Goal: Use online tool/utility: Utilize a website feature to perform a specific function

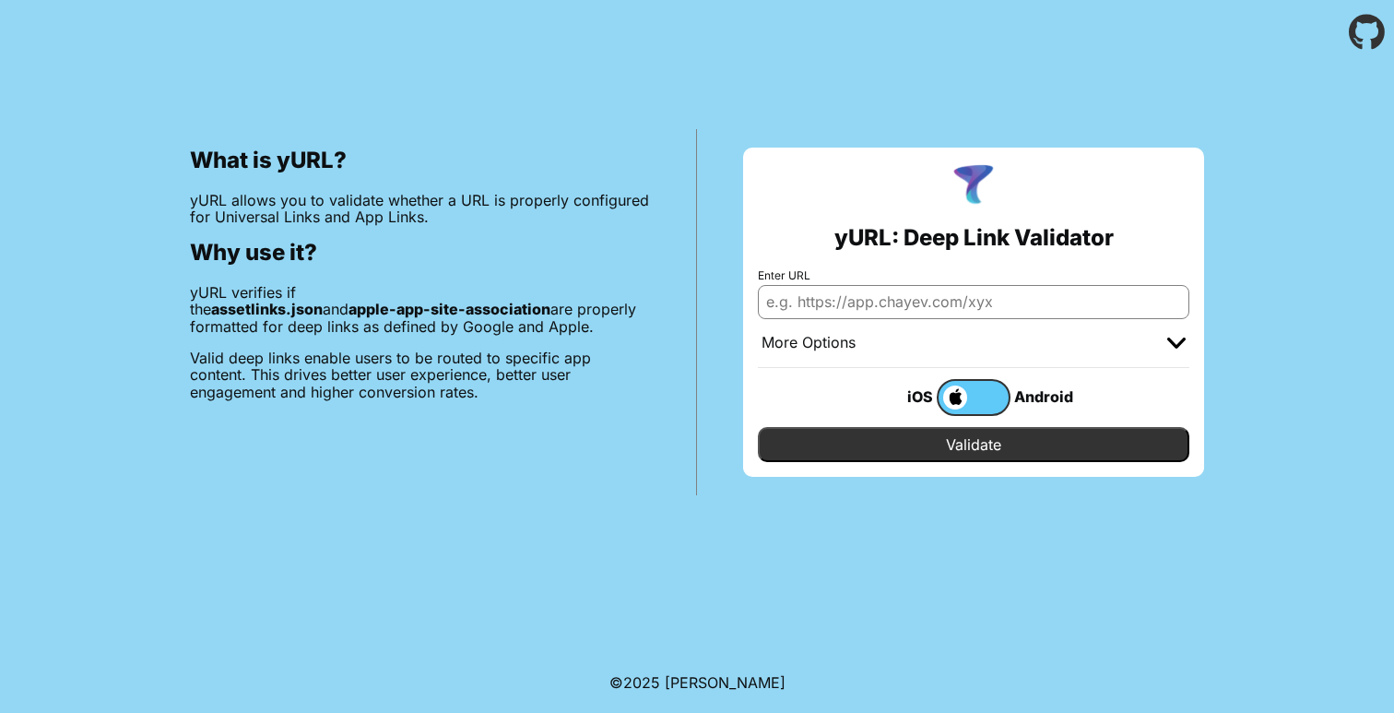
click at [879, 322] on div "More Options" at bounding box center [973, 343] width 431 height 49
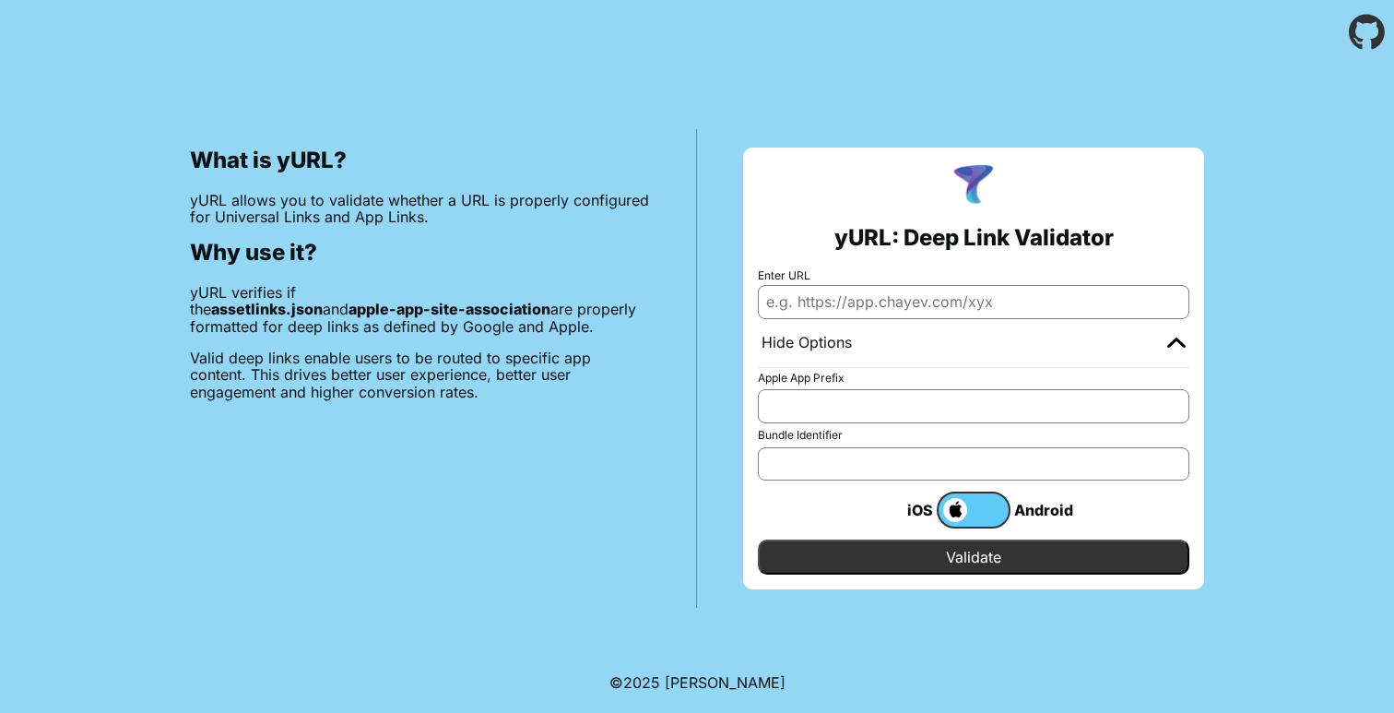
click at [896, 306] on input "Enter URL" at bounding box center [973, 301] width 431 height 33
paste input "https://sg589.preprod.stagedev2.com/resetpassword?code=765585"
click at [1029, 551] on input "Validate" at bounding box center [973, 556] width 431 height 35
click at [804, 290] on input "[URL][DOMAIN_NAME]" at bounding box center [973, 301] width 431 height 33
paste input "www.mixr.co.uk"
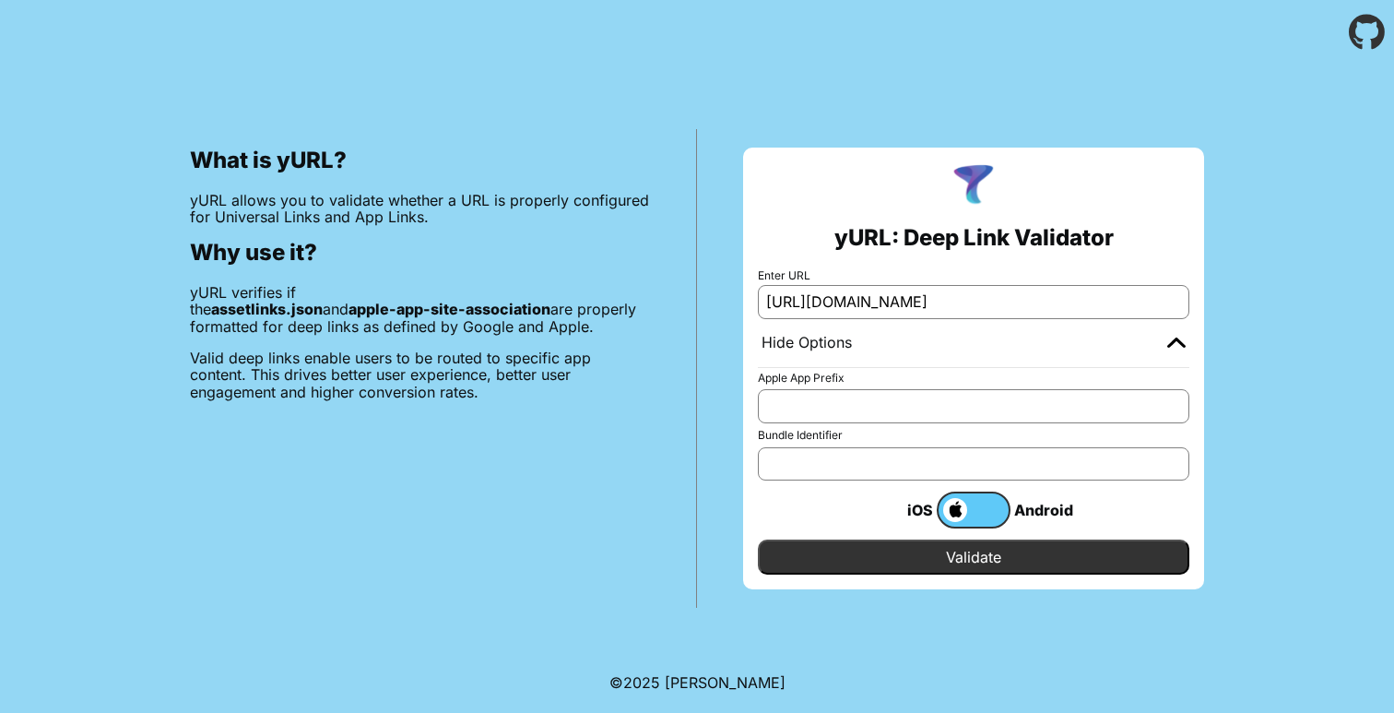
type input "https://www.mixr.co.uk/resetpassword?code=765585"
click at [993, 562] on input "Validate" at bounding box center [973, 556] width 431 height 35
click at [936, 579] on div "yURL: Deep Link Validator Enter URL https://www.mixr.co.uk/resetpassword?code=7…" at bounding box center [973, 368] width 461 height 442
click at [946, 572] on input "Validate" at bounding box center [973, 556] width 431 height 35
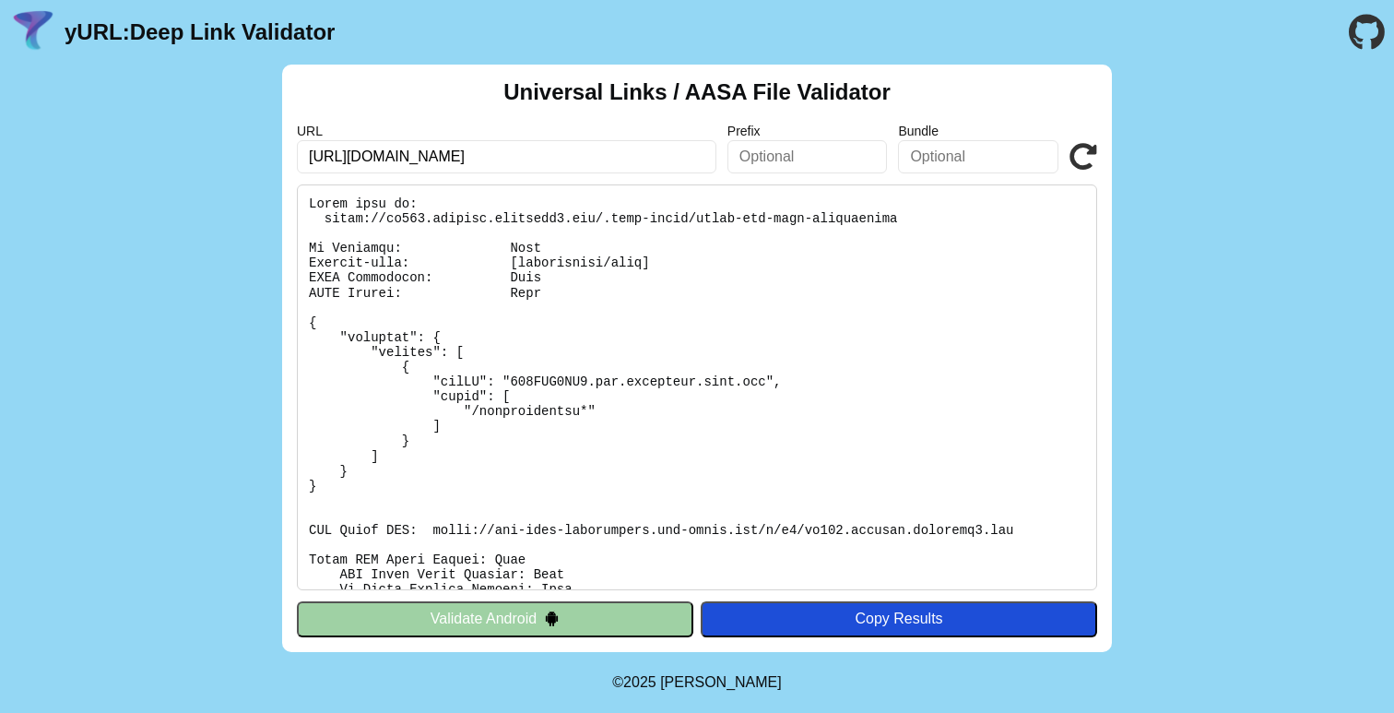
click at [521, 246] on pre at bounding box center [697, 387] width 800 height 406
click at [535, 383] on pre at bounding box center [697, 387] width 800 height 406
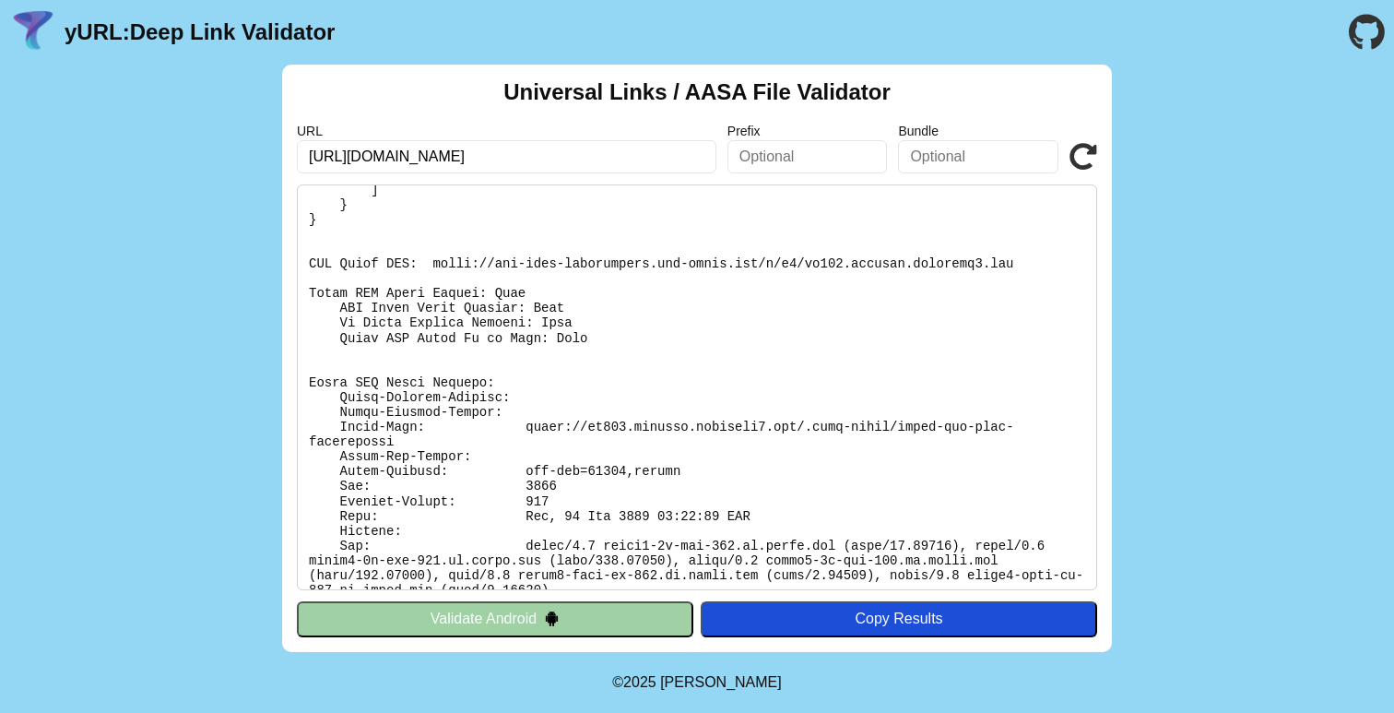
scroll to position [286, 0]
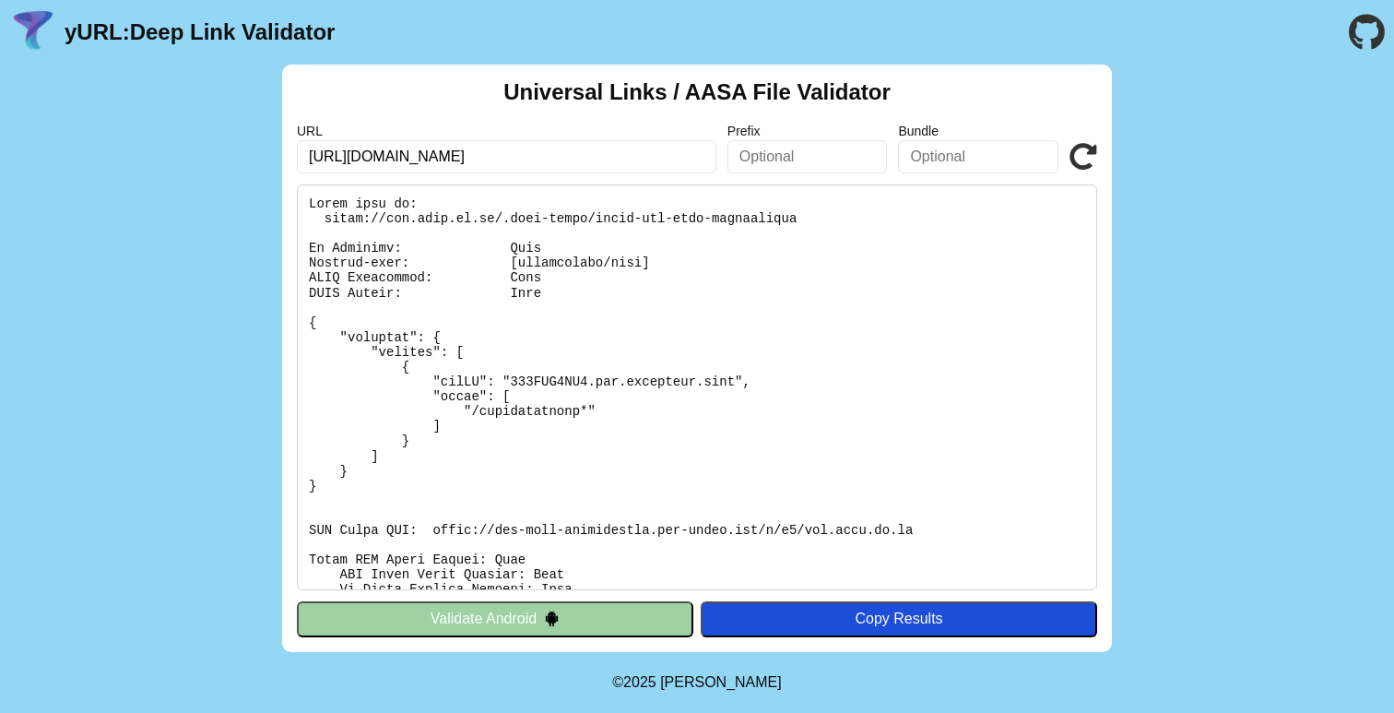
click at [527, 247] on pre at bounding box center [697, 387] width 800 height 406
click at [527, 275] on pre at bounding box center [697, 387] width 800 height 406
click at [526, 293] on pre at bounding box center [697, 387] width 800 height 406
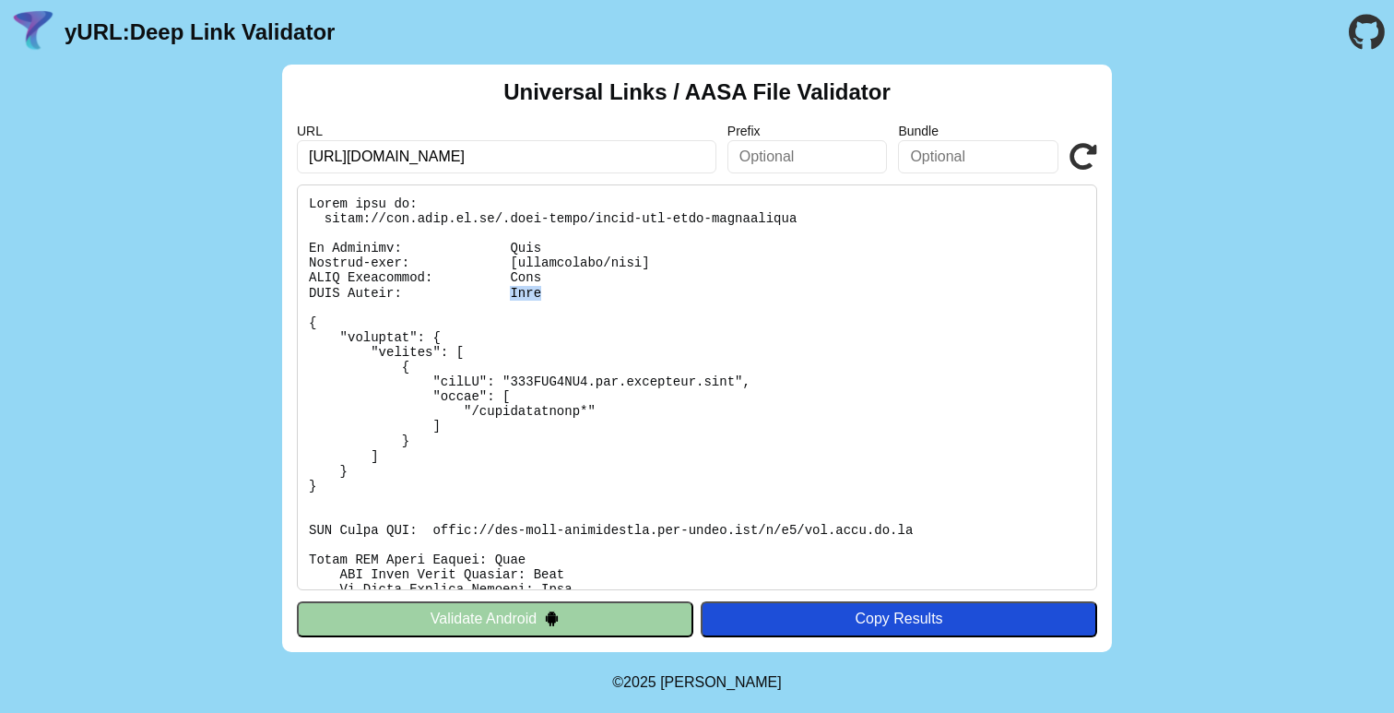
click at [526, 293] on pre at bounding box center [697, 387] width 800 height 406
click at [549, 374] on pre at bounding box center [697, 387] width 800 height 406
click at [569, 383] on pre at bounding box center [697, 387] width 800 height 406
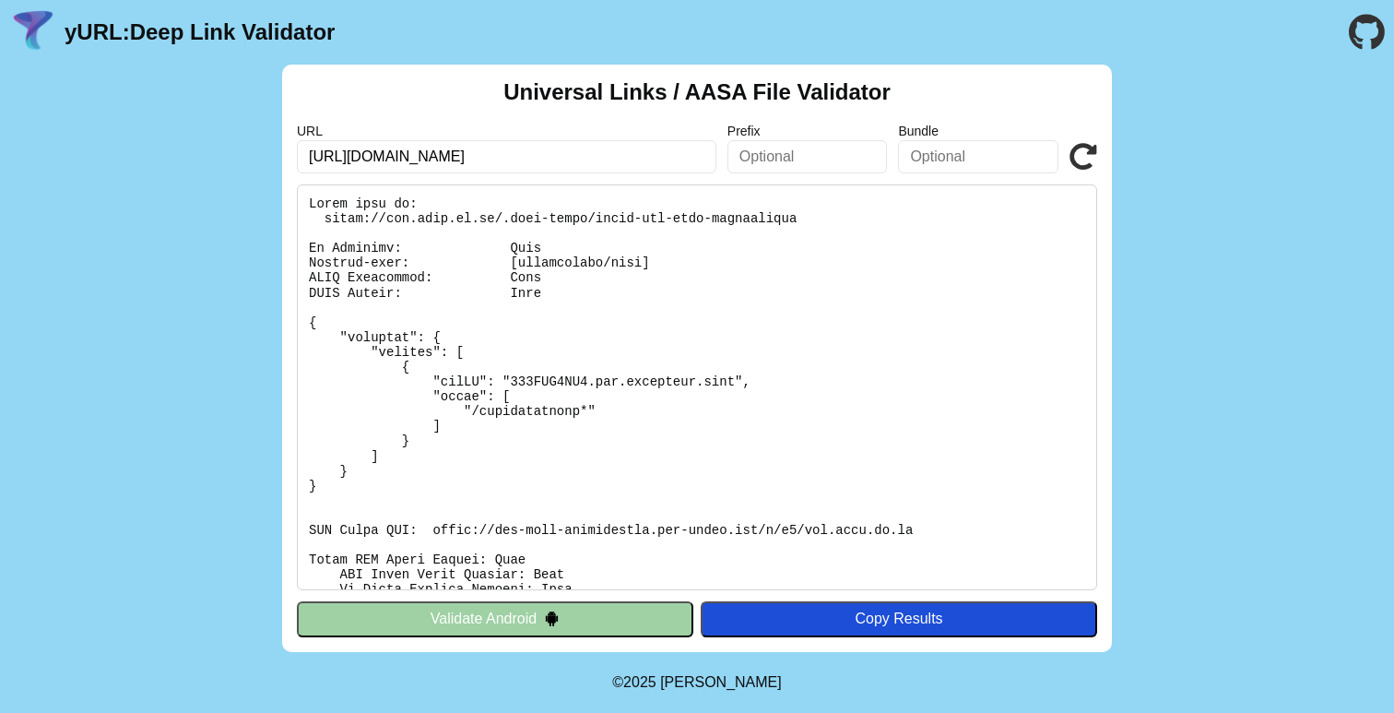
click at [624, 385] on pre at bounding box center [697, 387] width 800 height 406
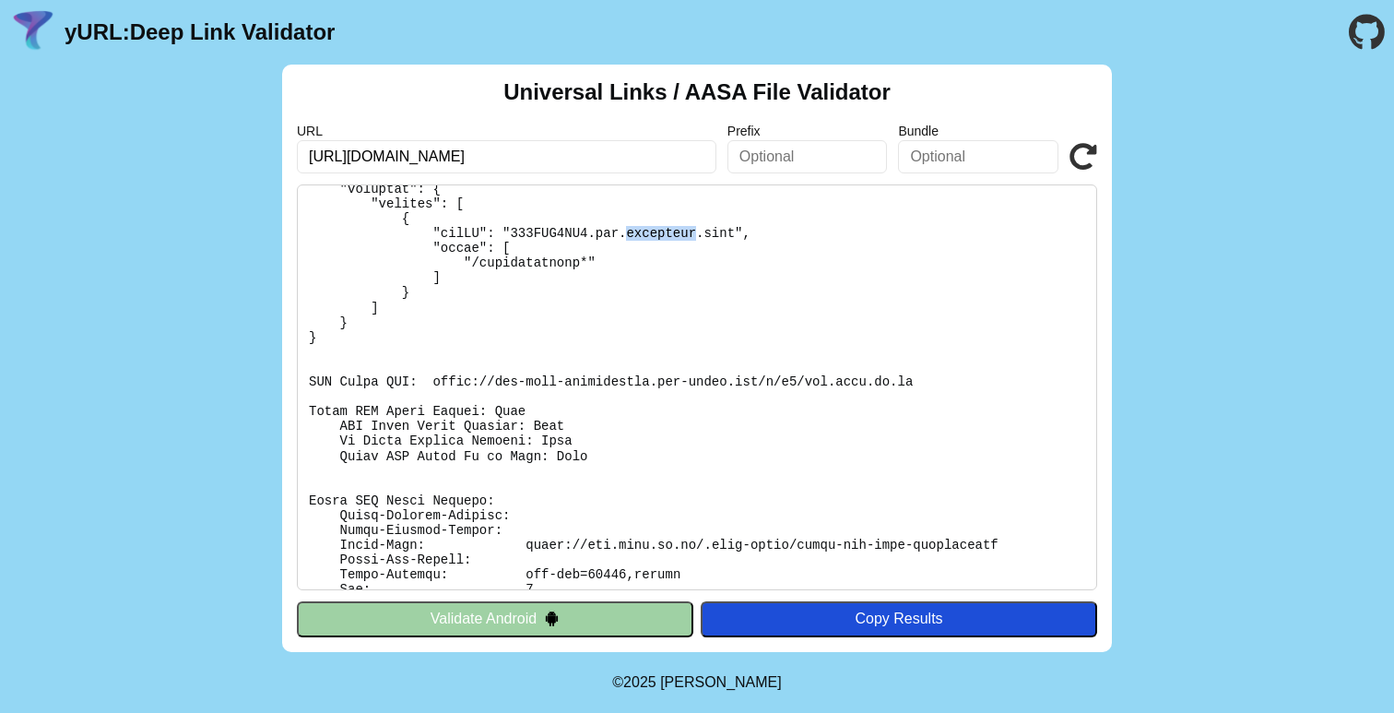
scroll to position [271, 0]
